Goal: Task Accomplishment & Management: Manage account settings

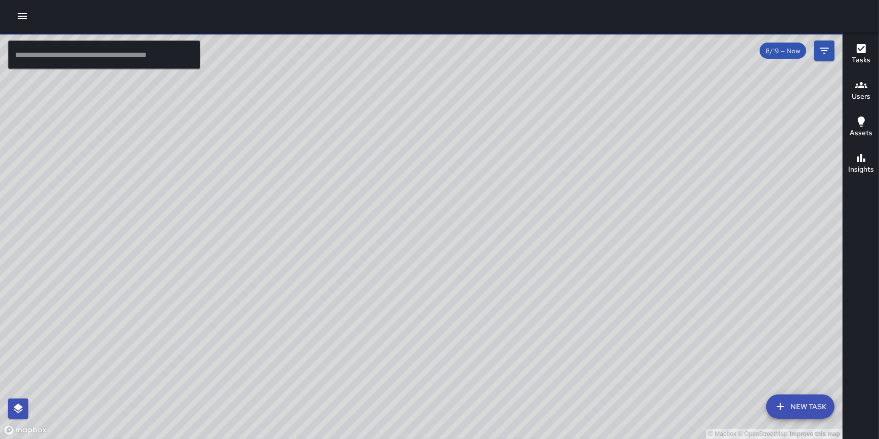
click at [20, 18] on icon "button" at bounding box center [22, 16] width 12 height 12
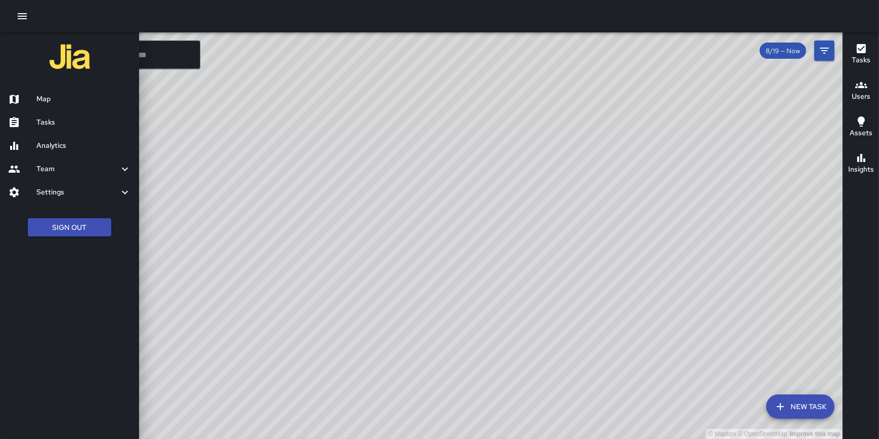
click at [66, 191] on h6 "Settings" at bounding box center [77, 192] width 82 height 11
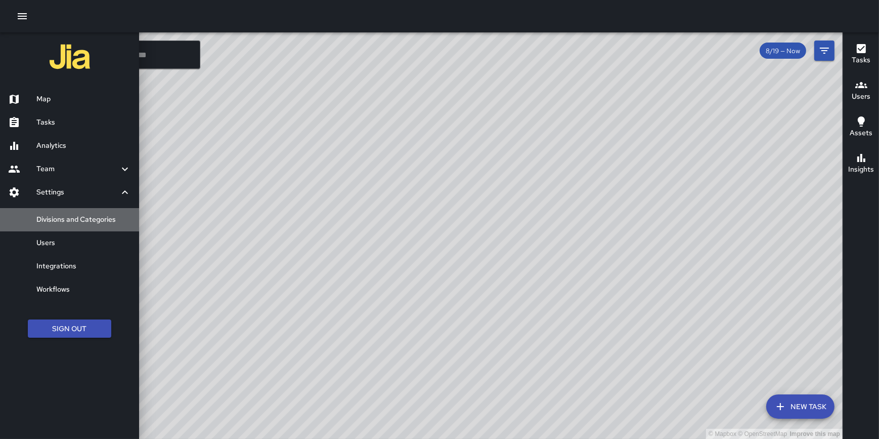
click at [68, 216] on h6 "Divisions and Categories" at bounding box center [83, 219] width 95 height 11
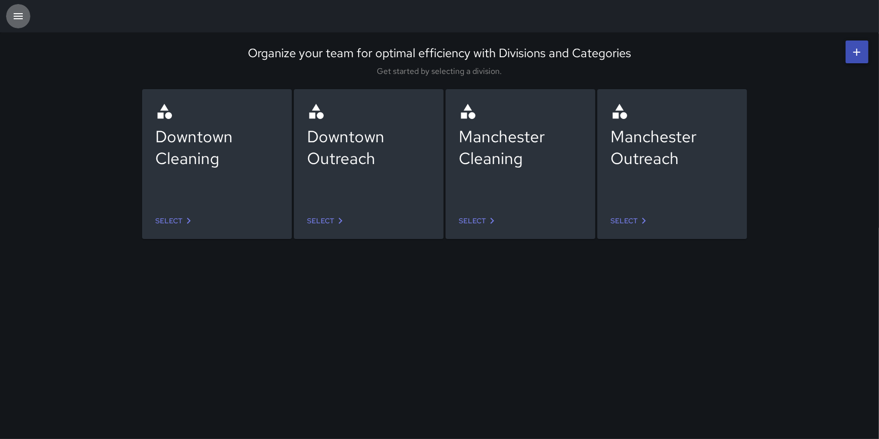
click at [21, 15] on icon "button" at bounding box center [18, 16] width 12 height 12
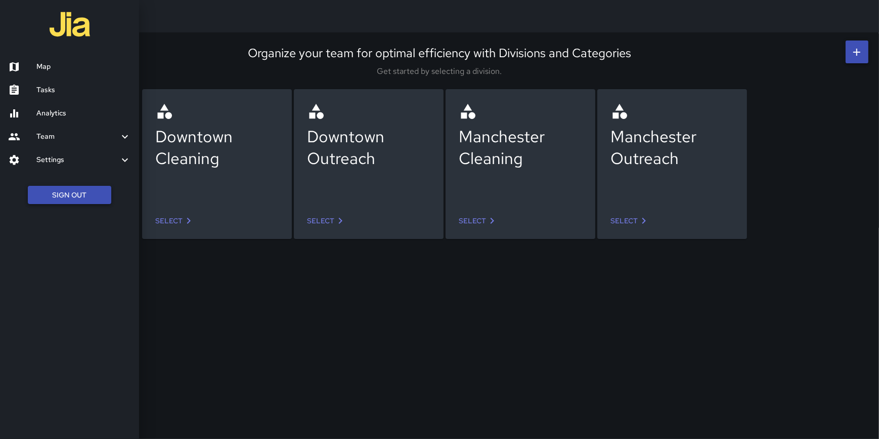
click at [81, 189] on button "Sign Out" at bounding box center [69, 195] width 83 height 19
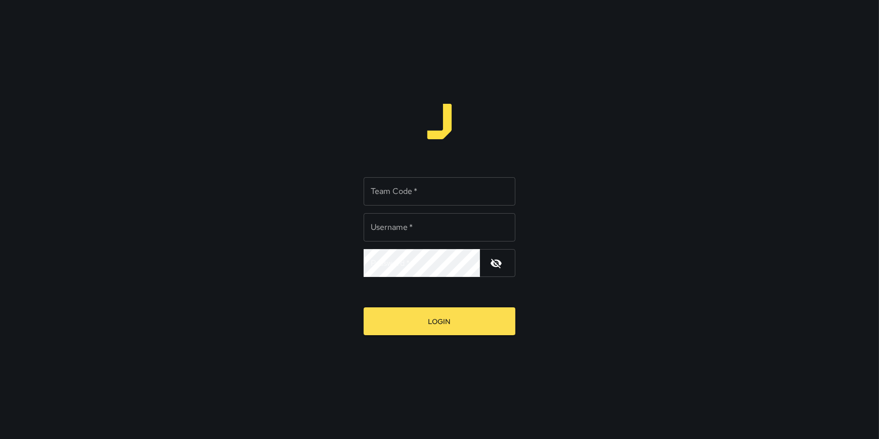
type input "**********"
click at [390, 193] on input "Team Code   *" at bounding box center [440, 191] width 152 height 28
type input "****"
click at [364, 307] on button "Login" at bounding box center [440, 321] width 152 height 28
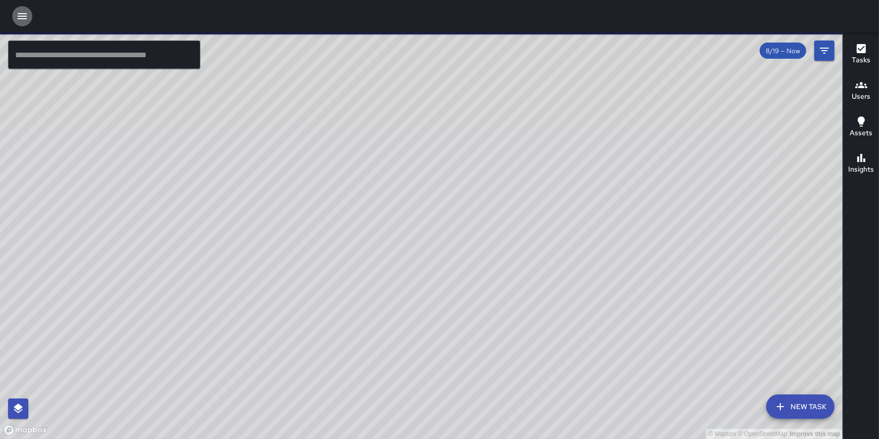
click at [23, 11] on icon "button" at bounding box center [22, 16] width 12 height 12
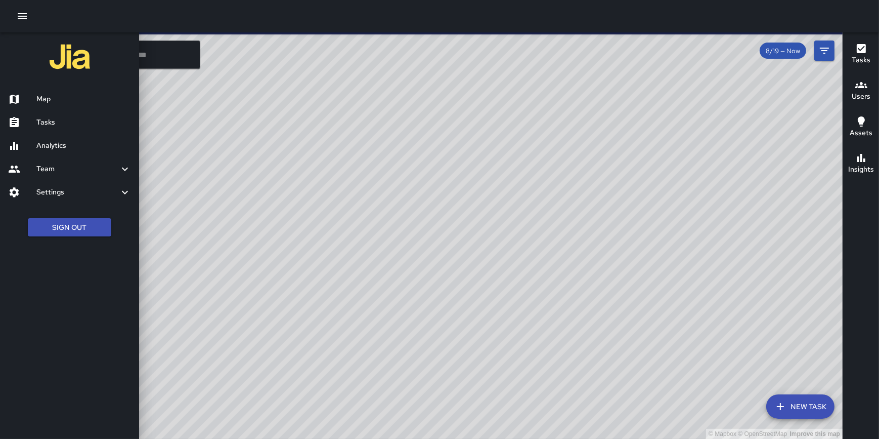
click at [60, 143] on h6 "Analytics" at bounding box center [83, 145] width 95 height 11
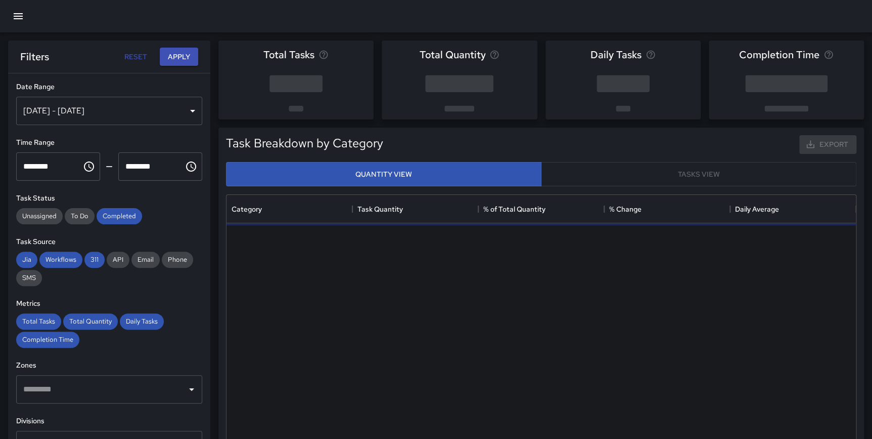
click at [20, 12] on icon "button" at bounding box center [18, 16] width 12 height 12
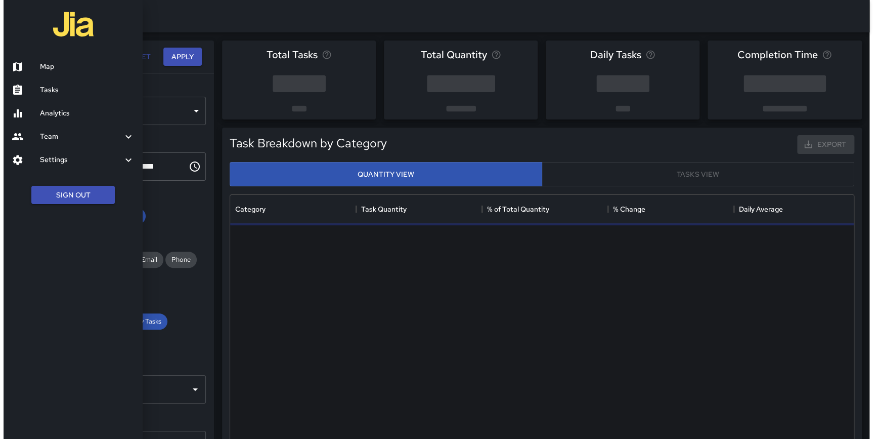
scroll to position [295, 623]
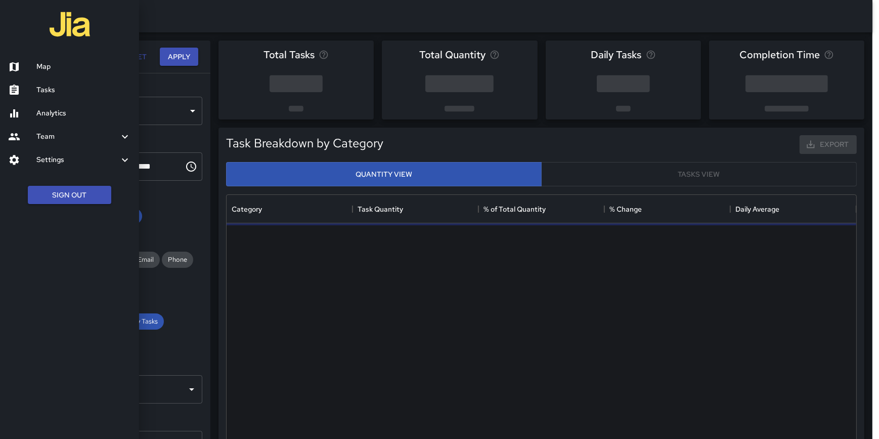
click at [69, 157] on h6 "Settings" at bounding box center [77, 159] width 82 height 11
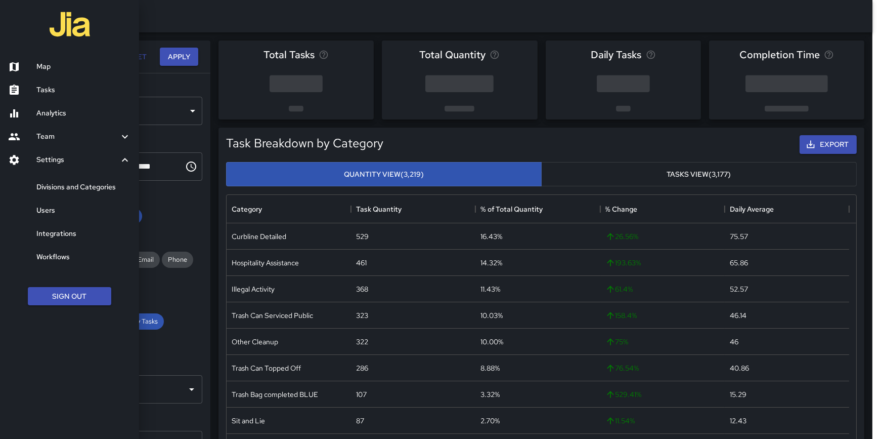
click at [76, 188] on h6 "Divisions and Categories" at bounding box center [83, 187] width 95 height 11
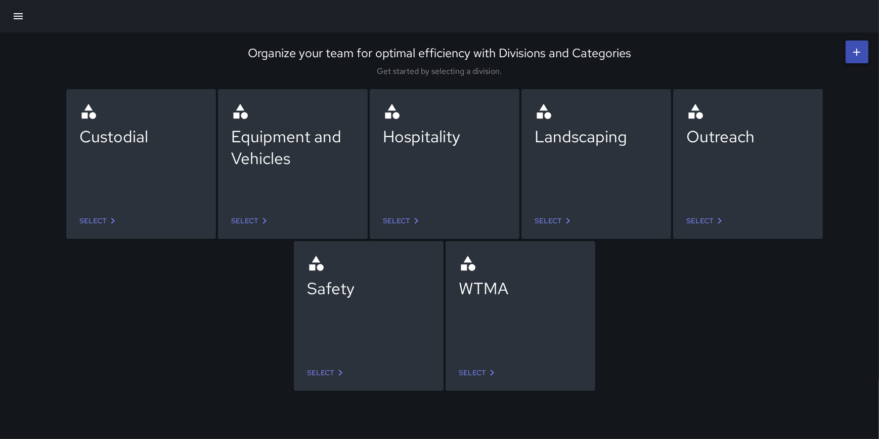
click at [251, 218] on link "Select" at bounding box center [251, 220] width 48 height 19
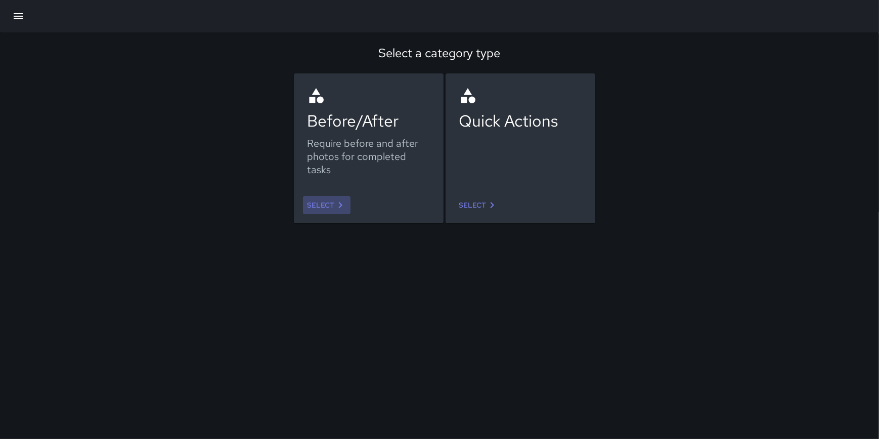
click at [316, 214] on link "Select" at bounding box center [327, 205] width 48 height 19
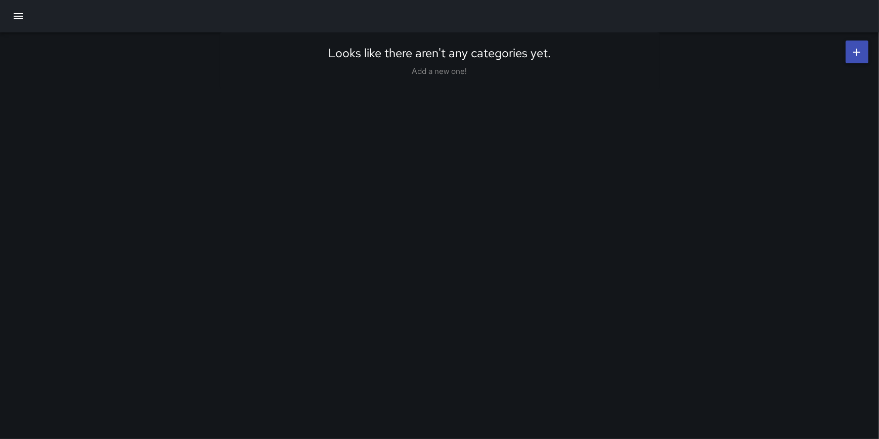
click at [316, 203] on div "Looks like there aren't any categories yet. Add a new one!" at bounding box center [439, 219] width 879 height 439
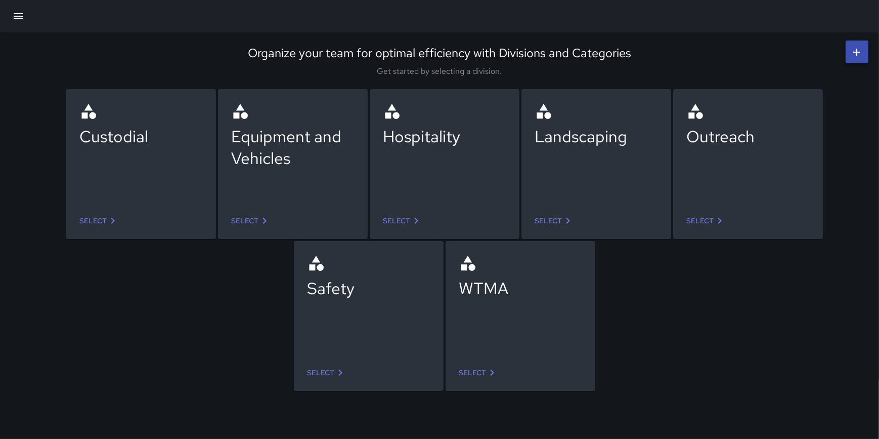
click at [472, 370] on link "Select" at bounding box center [479, 372] width 48 height 19
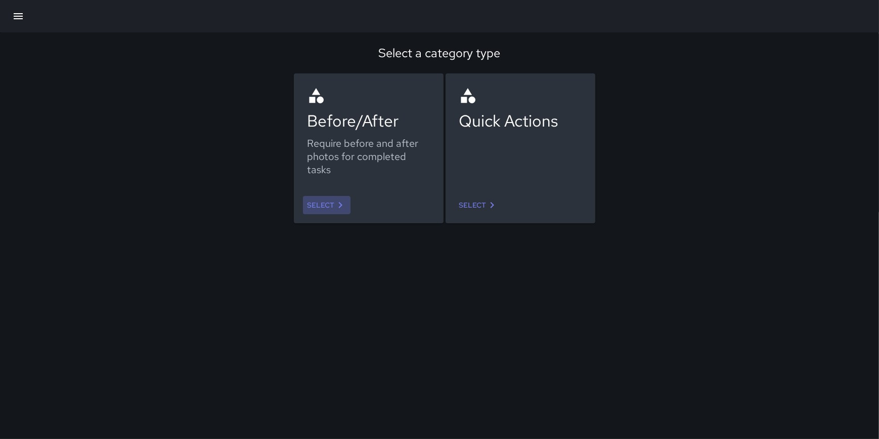
click at [334, 201] on icon at bounding box center [340, 205] width 12 height 12
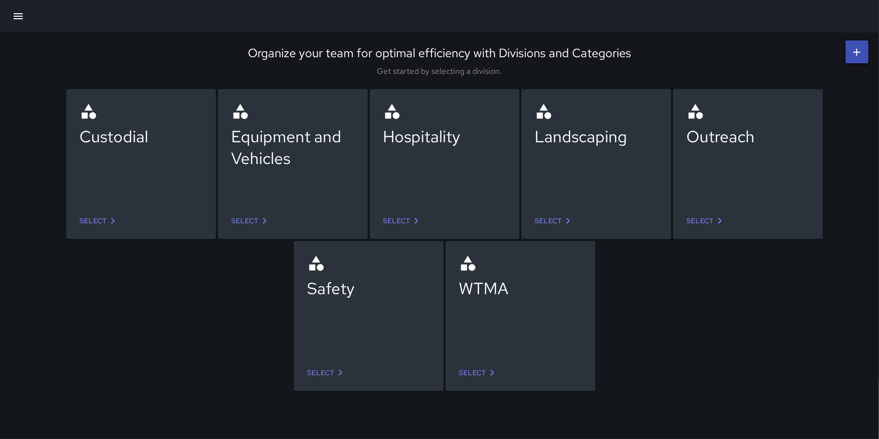
click at [486, 374] on icon at bounding box center [492, 372] width 12 height 12
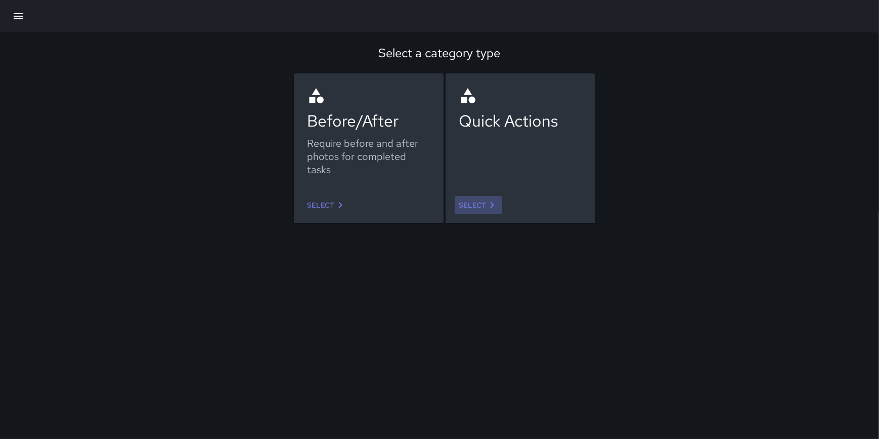
click at [476, 202] on link "Select" at bounding box center [479, 205] width 48 height 19
click at [309, 205] on link "Select" at bounding box center [327, 205] width 48 height 19
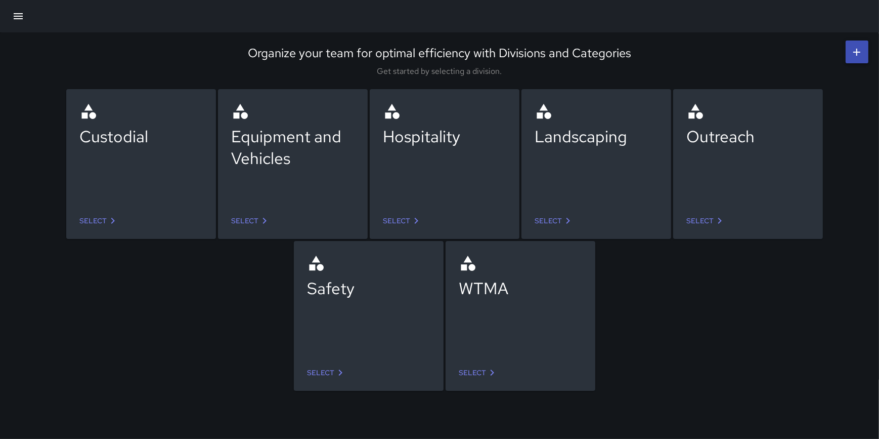
click at [481, 369] on link "Select" at bounding box center [479, 372] width 48 height 19
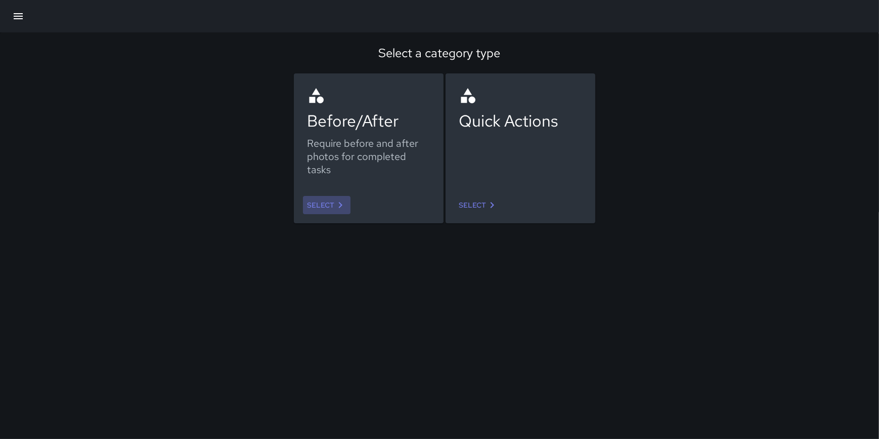
click at [316, 198] on link "Select" at bounding box center [327, 205] width 48 height 19
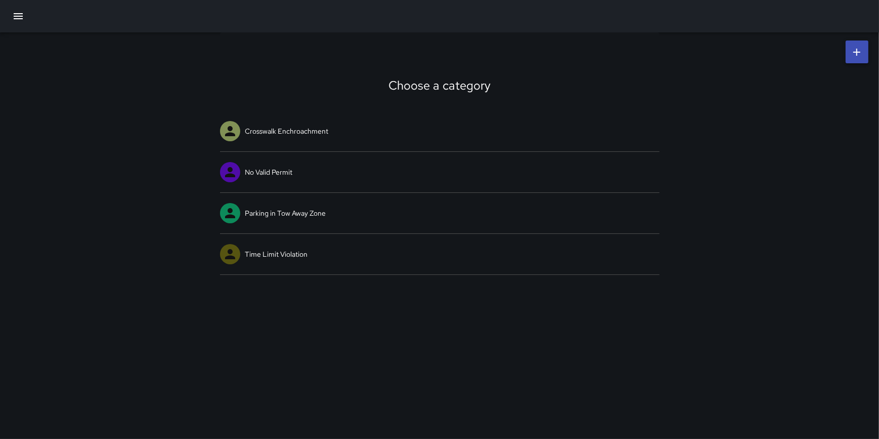
click at [445, 385] on div "Choose a category Crosswalk Enchroachment No Valid Permit Parking in Tow Away Z…" at bounding box center [439, 219] width 879 height 439
